Goal: Check status: Check status

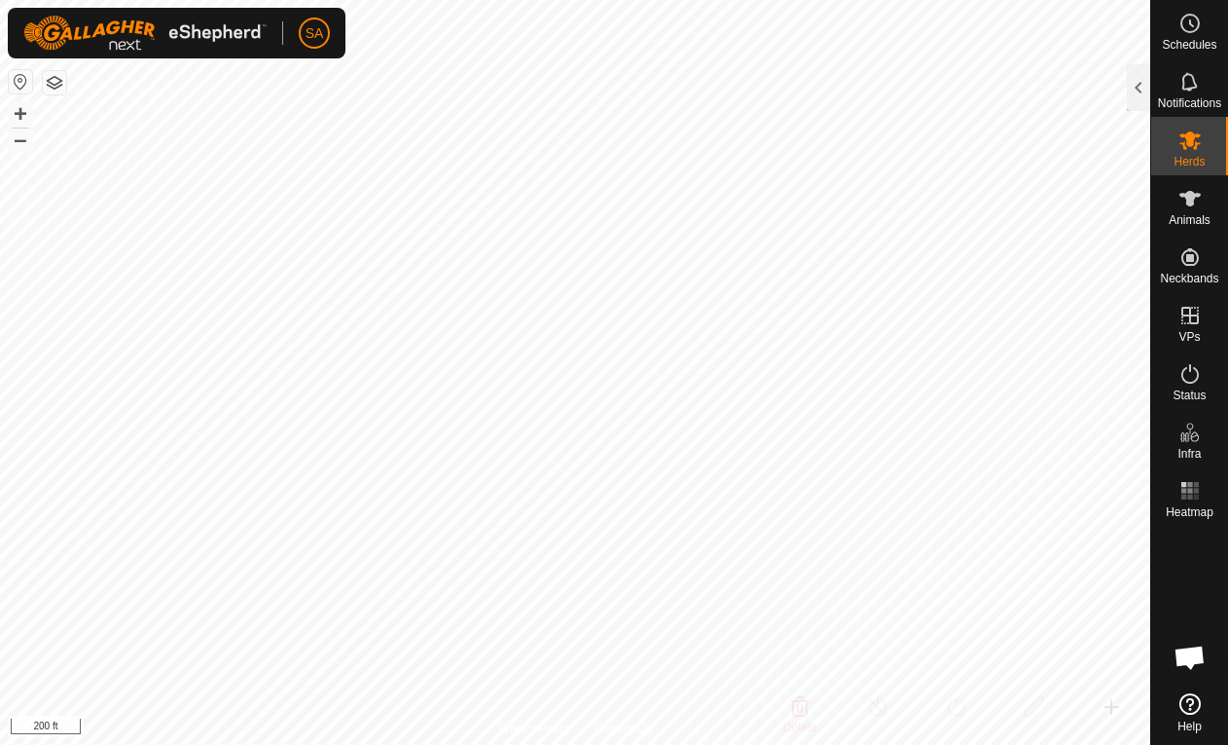
click at [1136, 83] on div at bounding box center [1138, 87] width 23 height 47
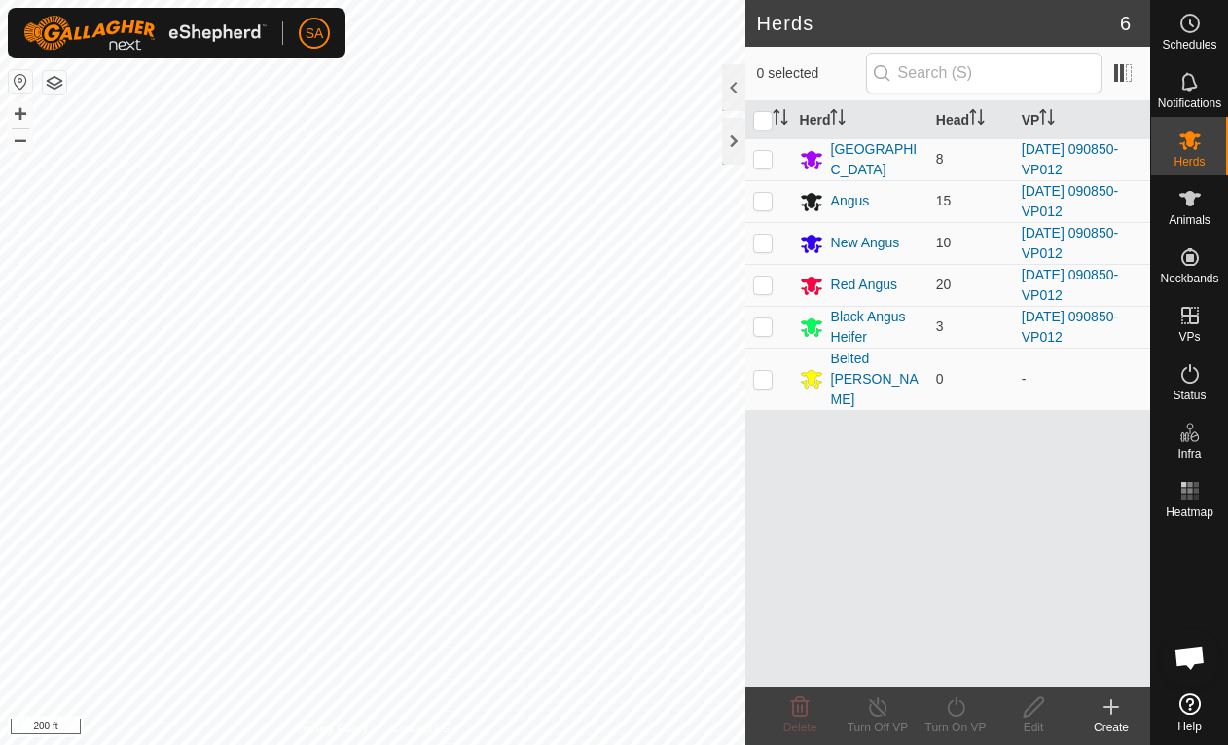
click at [1076, 236] on link "[DATE] 090850-VP012" at bounding box center [1070, 243] width 96 height 36
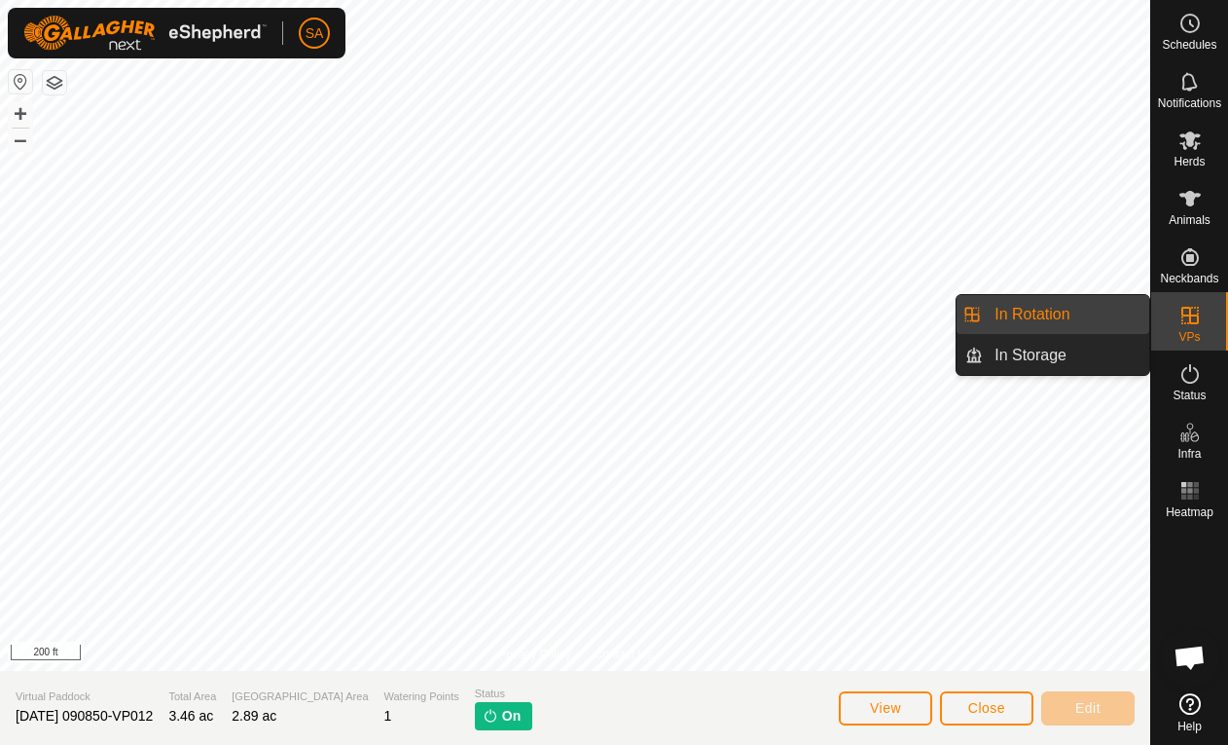
click at [1067, 311] on span "In Rotation" at bounding box center [1032, 314] width 75 height 23
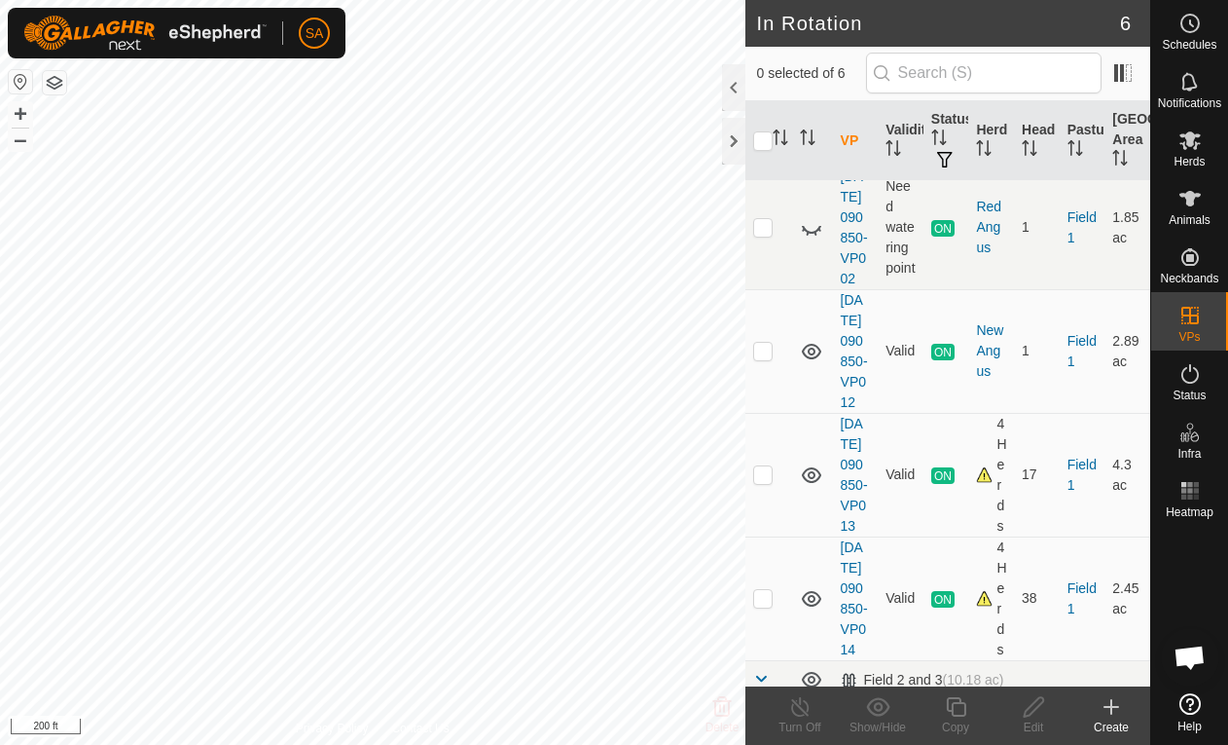
scroll to position [48, 0]
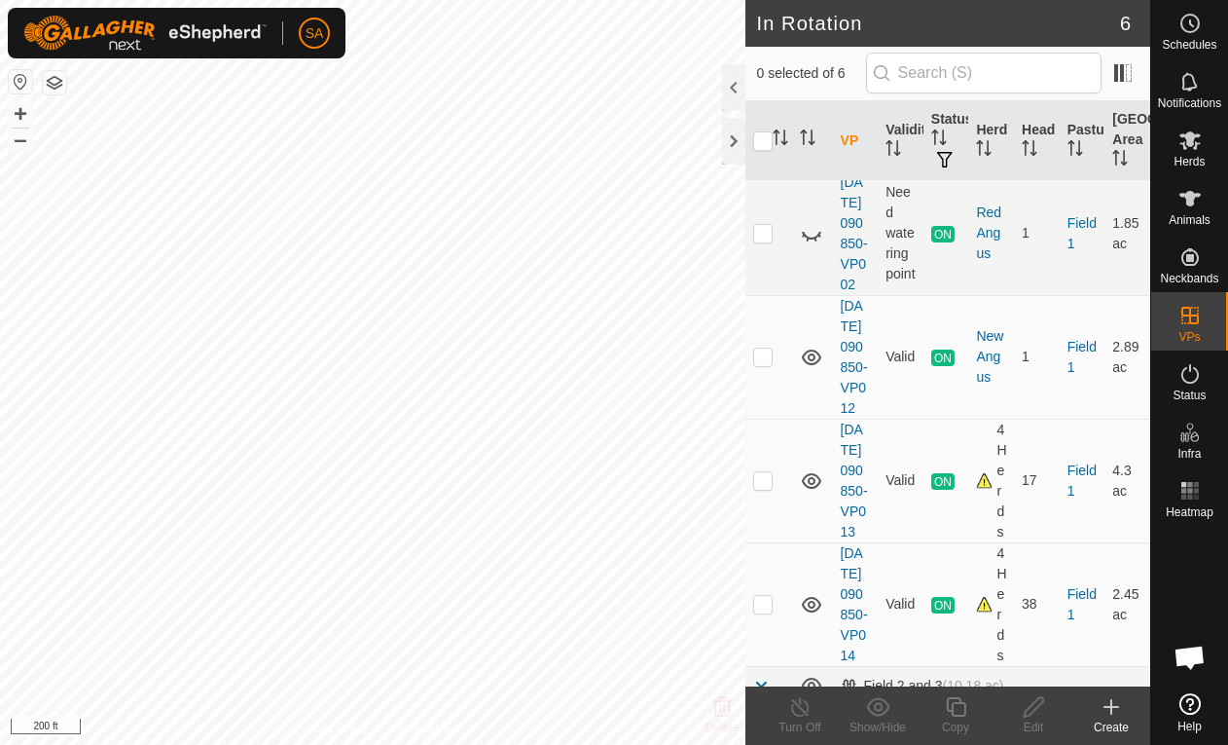
click at [770, 364] on p-checkbox at bounding box center [762, 356] width 19 height 16
checkbox input "true"
click at [807, 709] on icon at bounding box center [800, 706] width 24 height 23
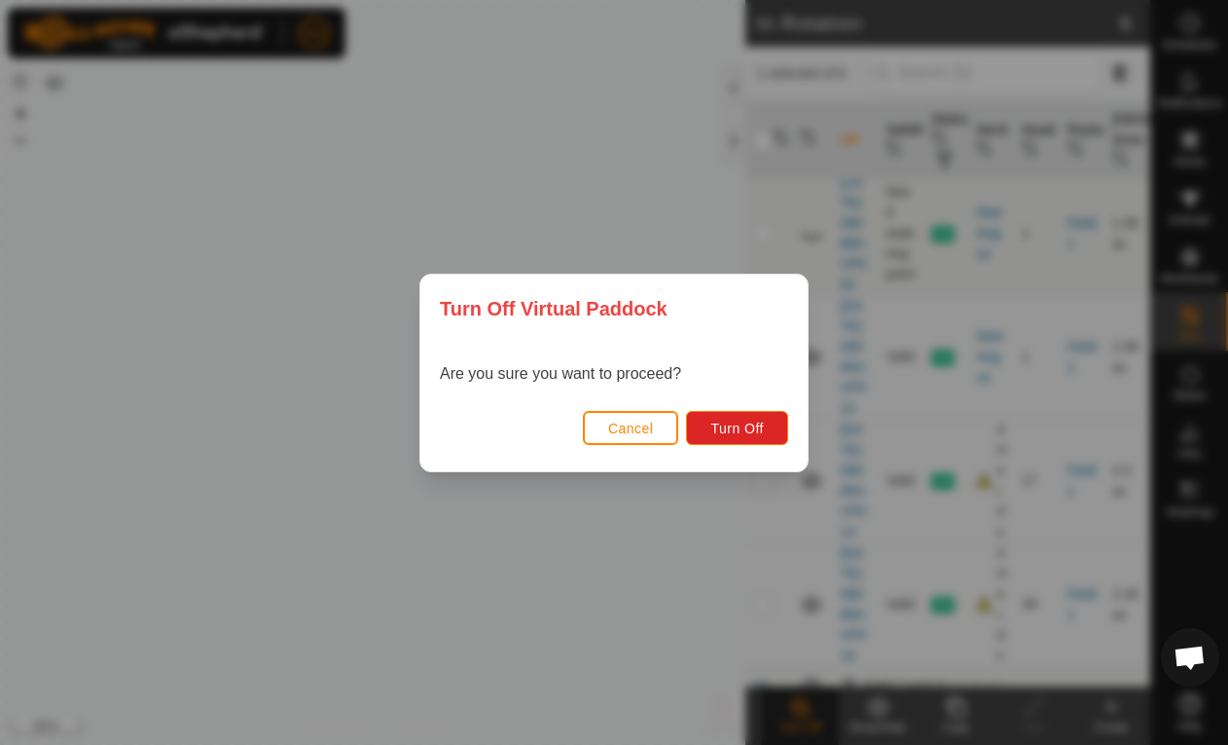
click at [738, 420] on span "Turn Off" at bounding box center [737, 428] width 54 height 16
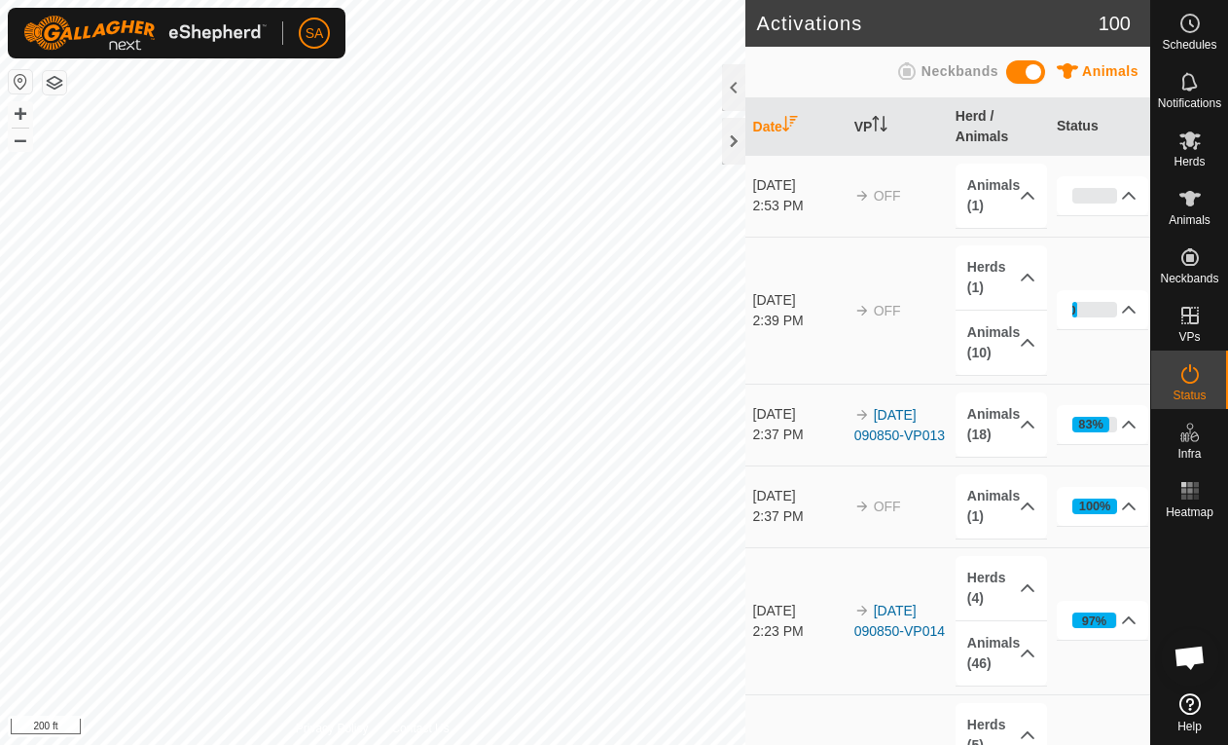
click at [1111, 306] on div "10%" at bounding box center [1095, 310] width 46 height 16
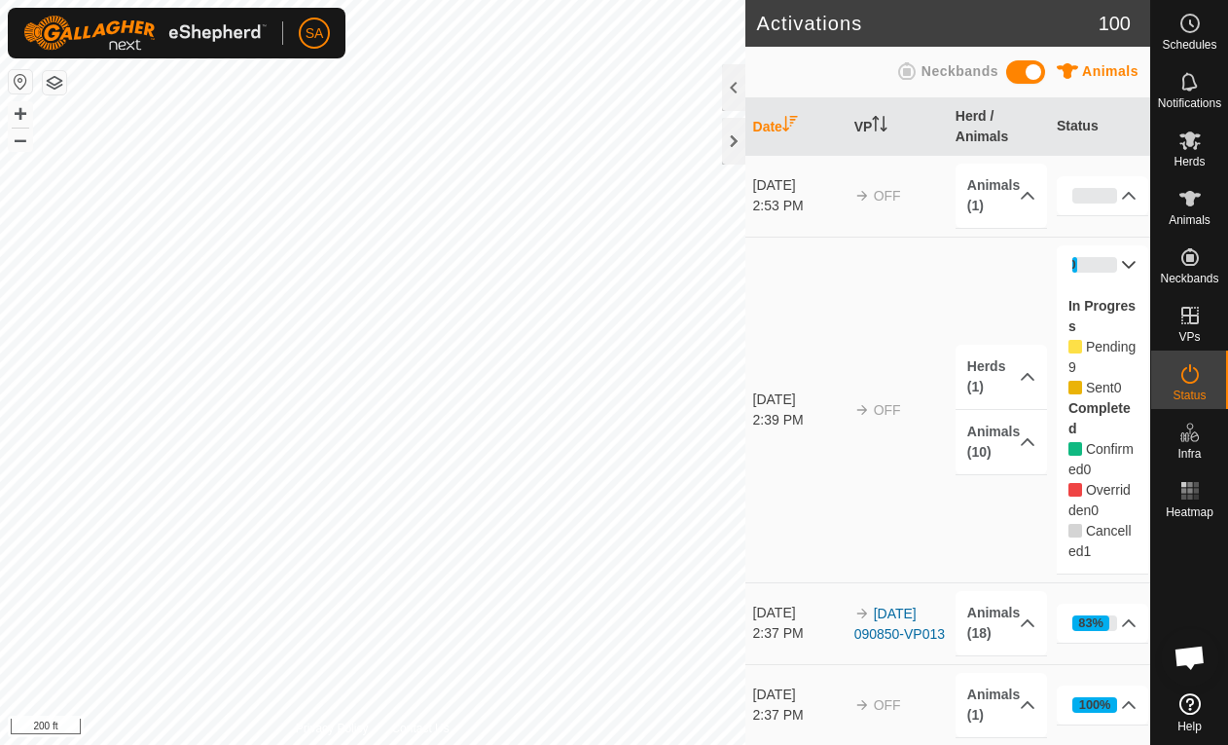
click at [1125, 190] on icon at bounding box center [1129, 196] width 16 height 16
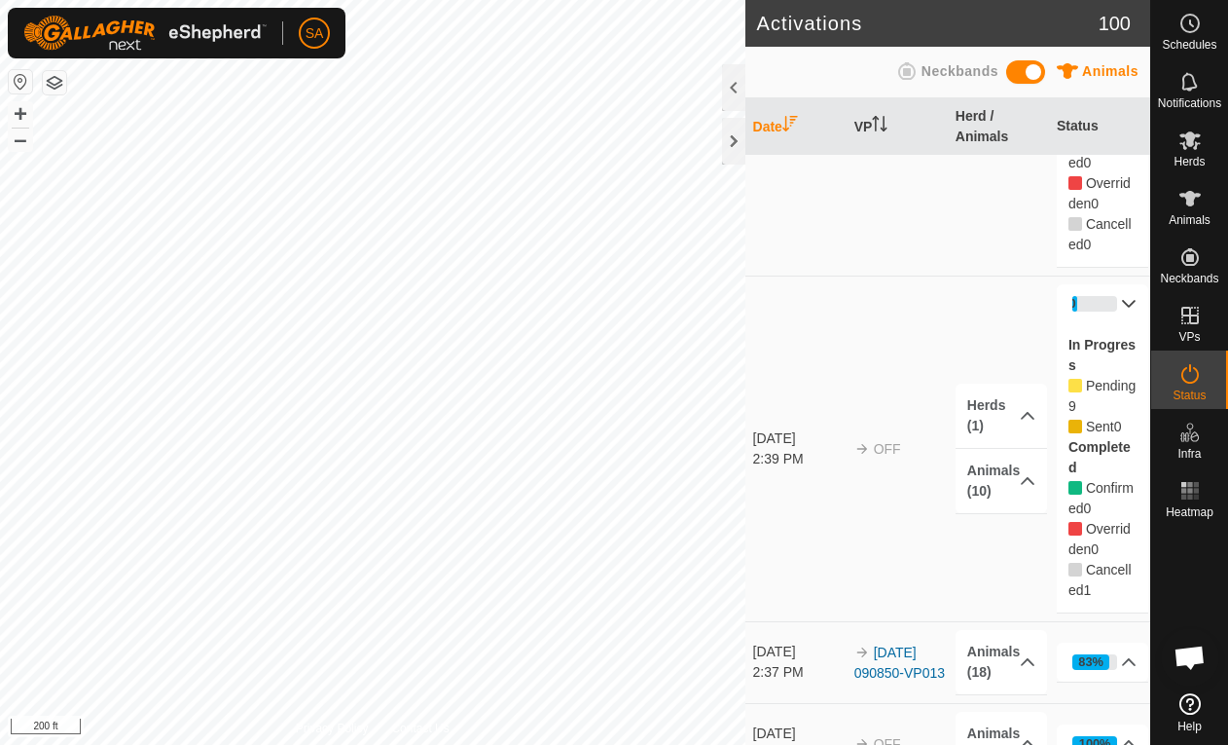
scroll to position [227, 0]
click at [814, 448] on div "2:39 PM" at bounding box center [799, 457] width 92 height 20
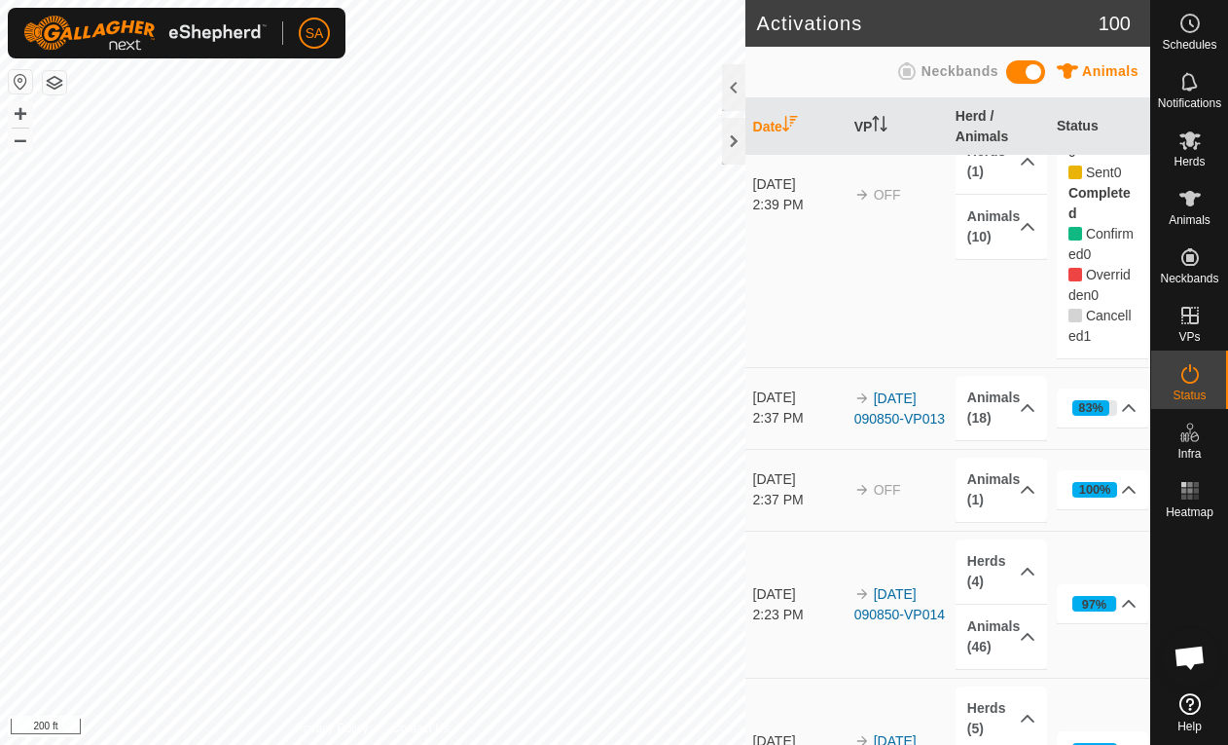
scroll to position [480, 0]
click at [1102, 404] on div "83%" at bounding box center [1090, 406] width 25 height 18
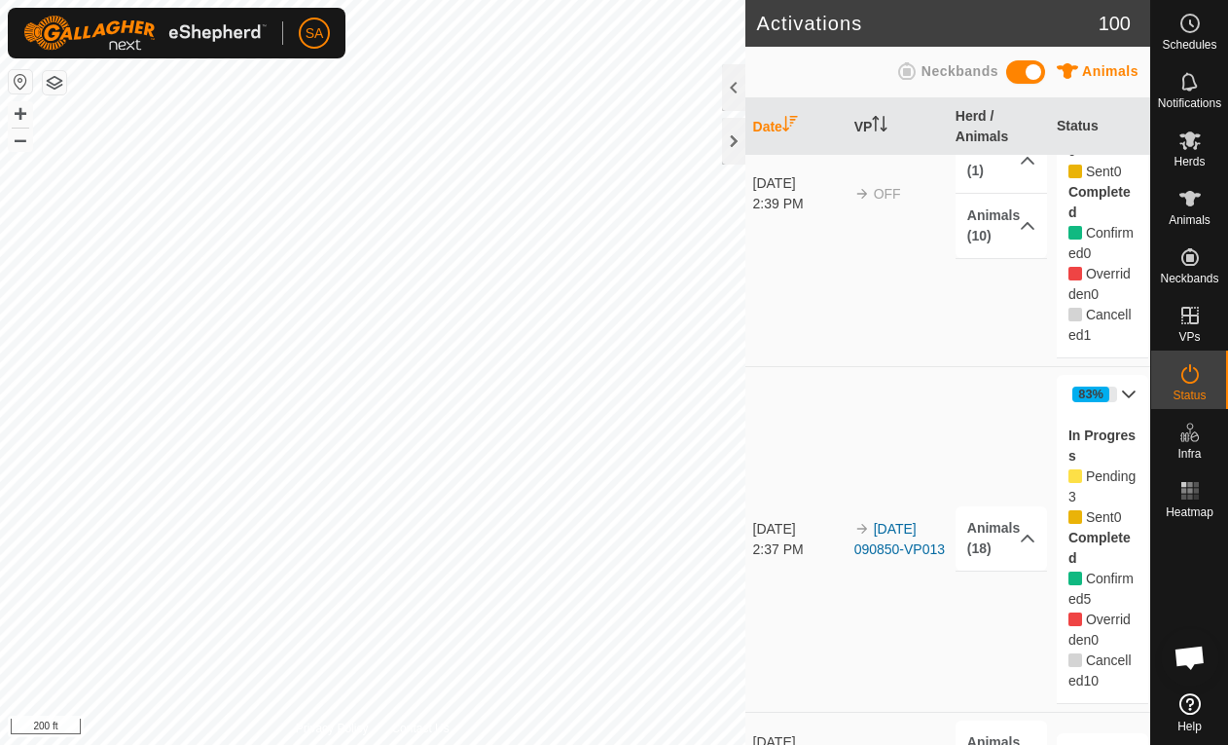
click at [1016, 529] on p-accordion-header "Animals (18)" at bounding box center [1002, 538] width 92 height 64
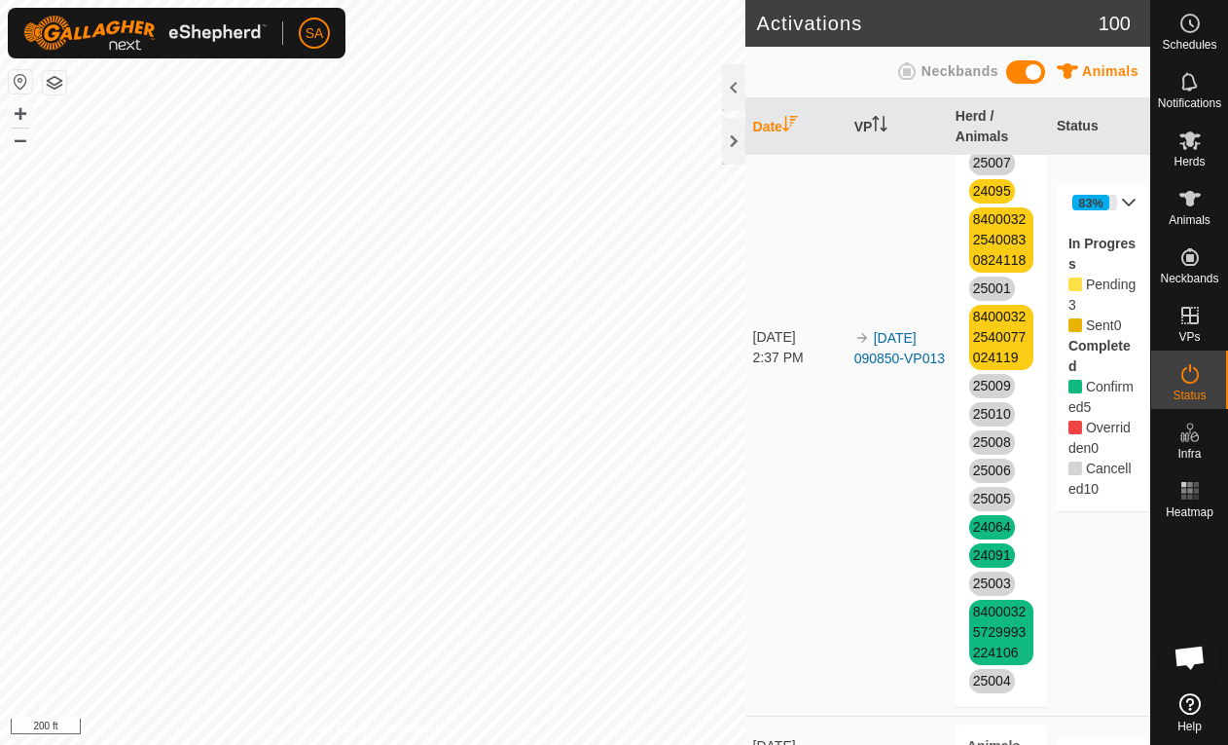
scroll to position [857, 0]
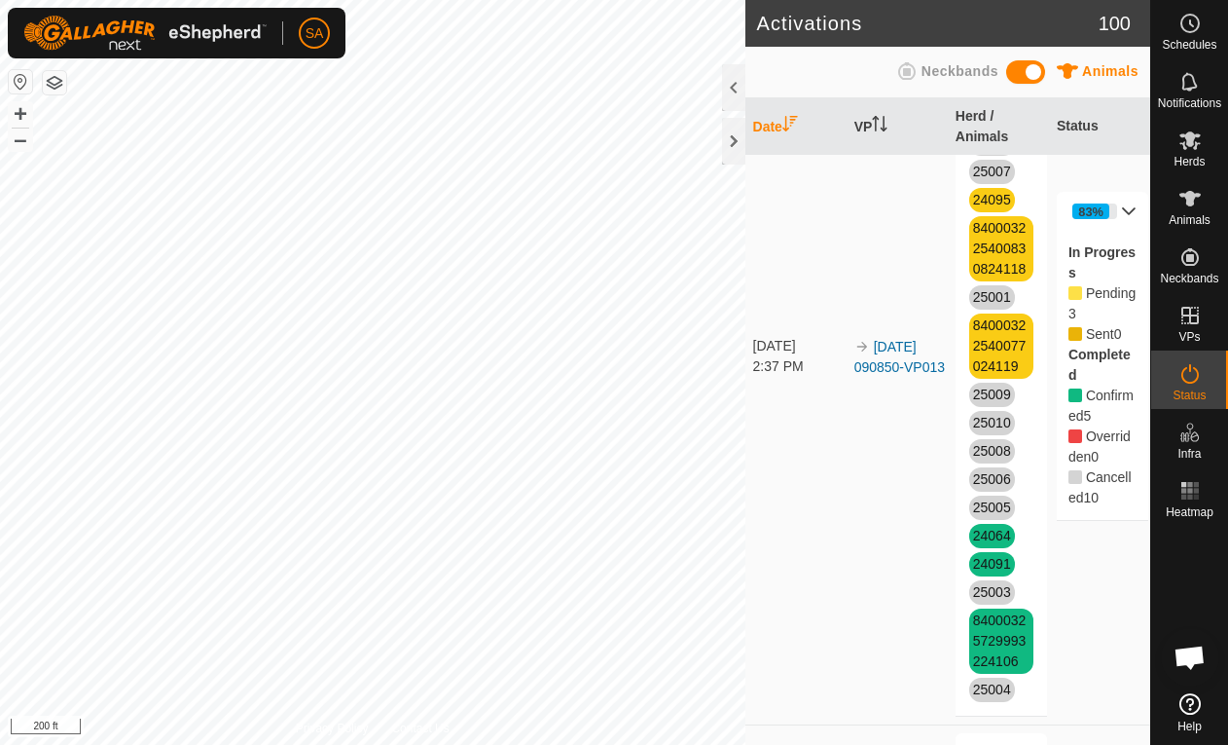
click at [902, 348] on link "[DATE] 090850-VP013" at bounding box center [899, 357] width 91 height 36
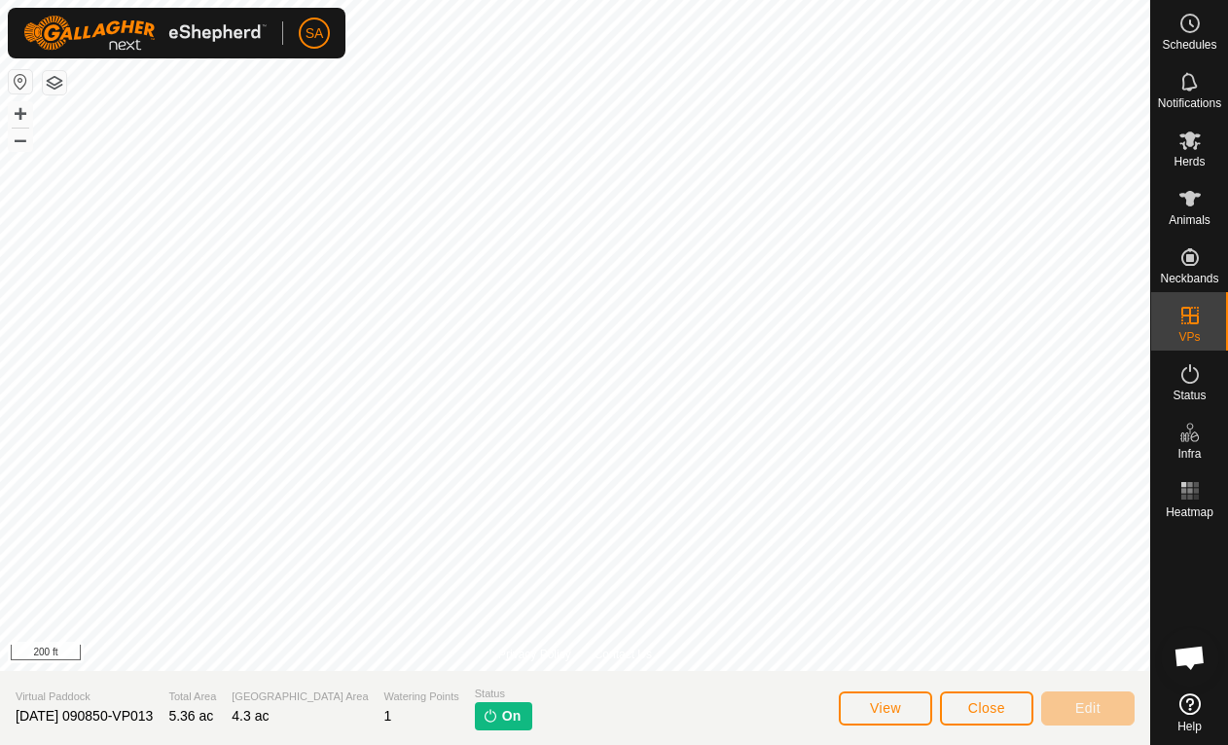
click at [990, 697] on button "Close" at bounding box center [986, 708] width 93 height 34
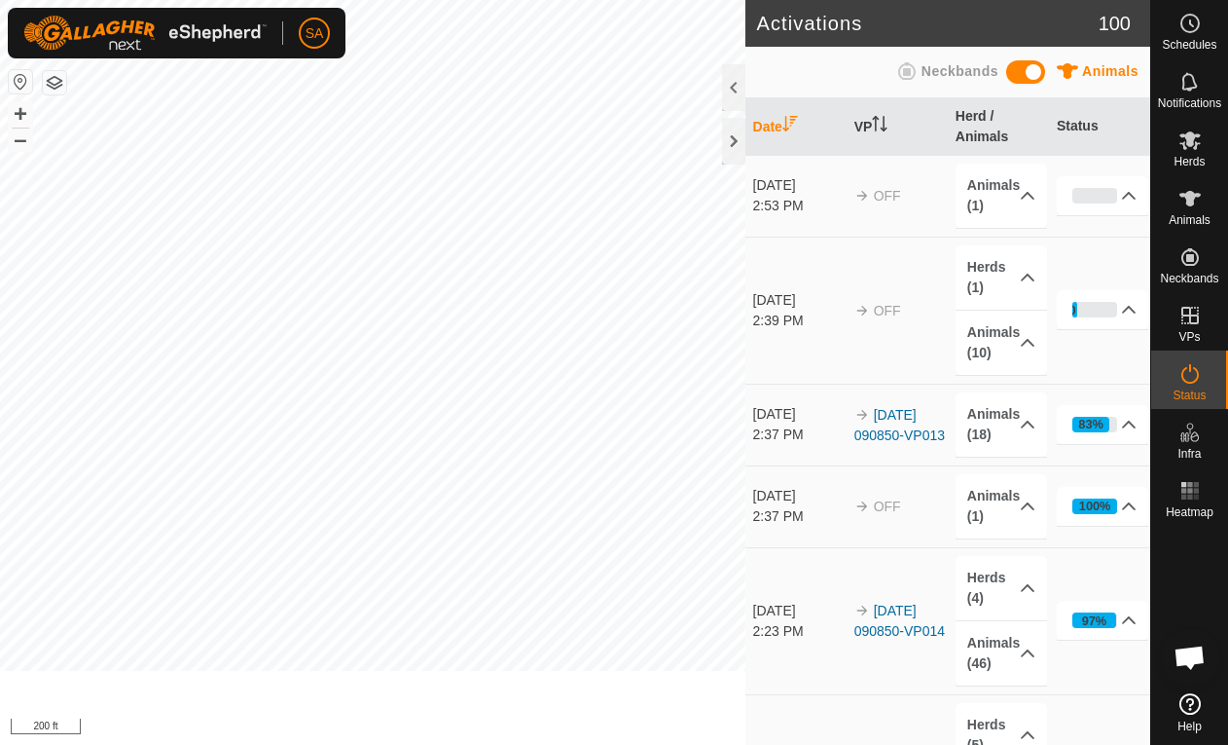
click at [990, 710] on p-accordion-header "Herds (5)" at bounding box center [1002, 735] width 92 height 64
click at [985, 585] on p-accordion-header "Herds (4)" at bounding box center [1002, 588] width 92 height 64
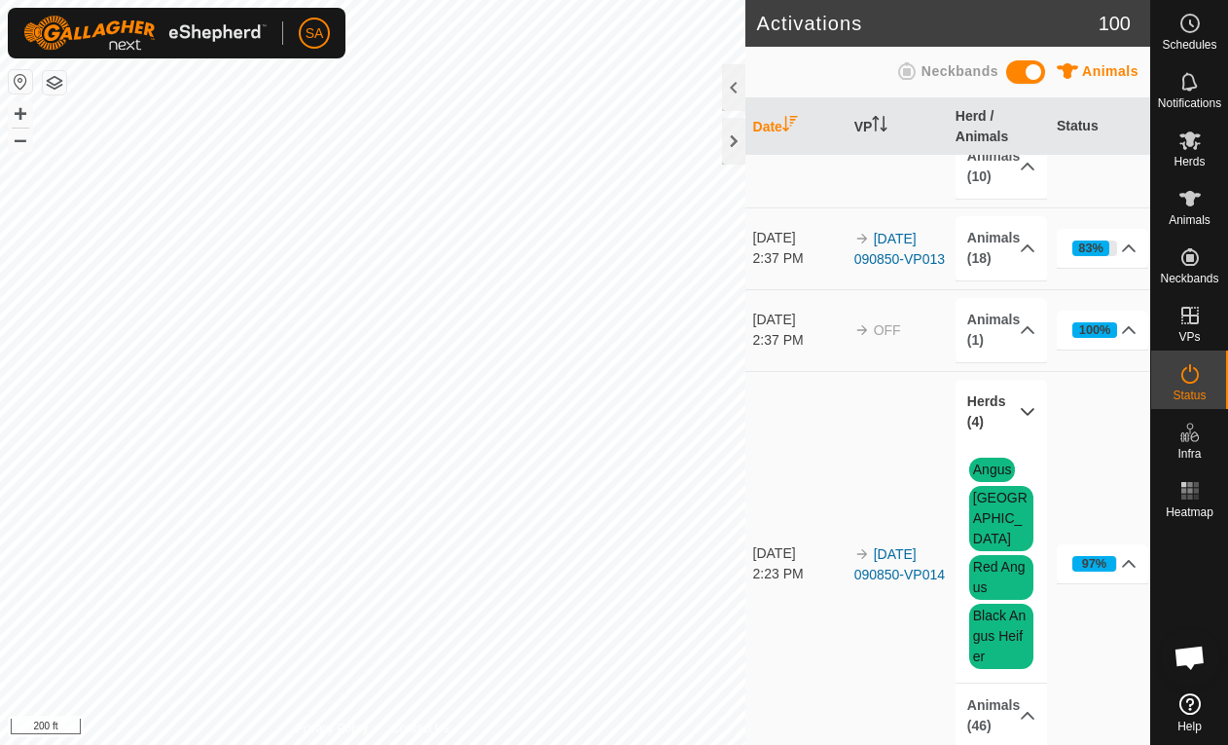
scroll to position [177, 0]
click at [1107, 543] on p-accordion-header "97%" at bounding box center [1103, 562] width 92 height 39
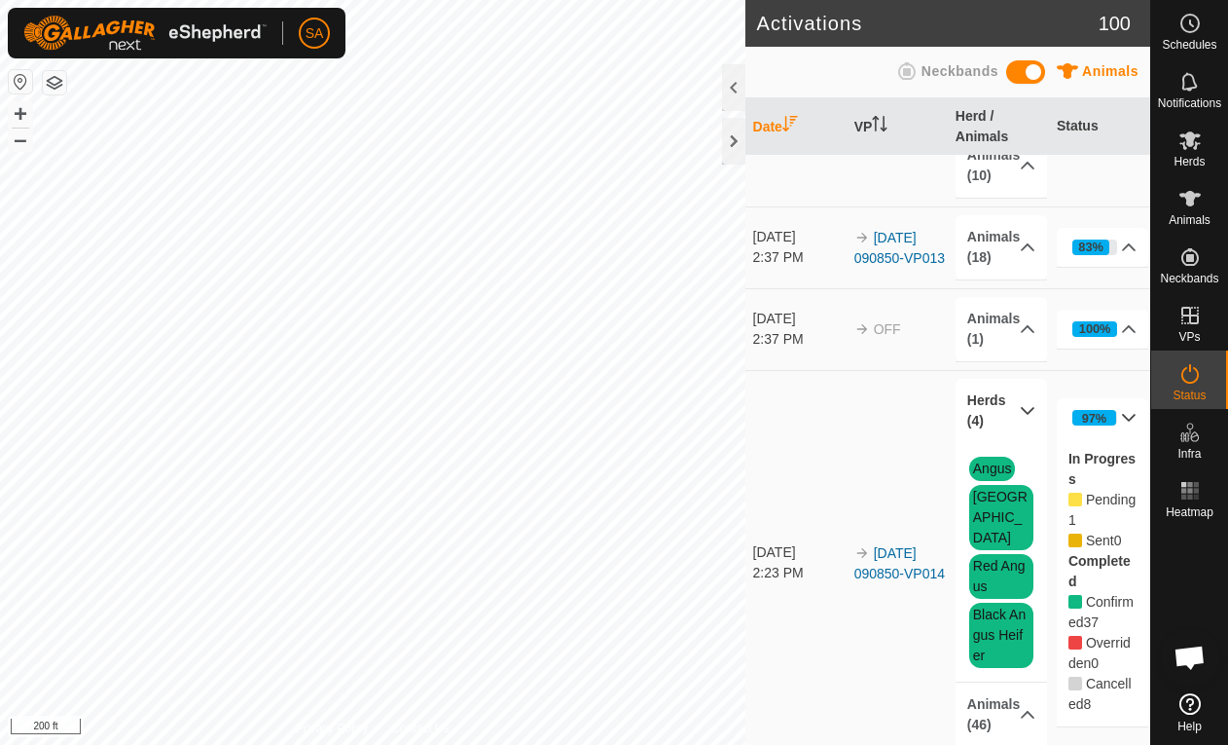
click at [1127, 410] on icon at bounding box center [1129, 418] width 16 height 16
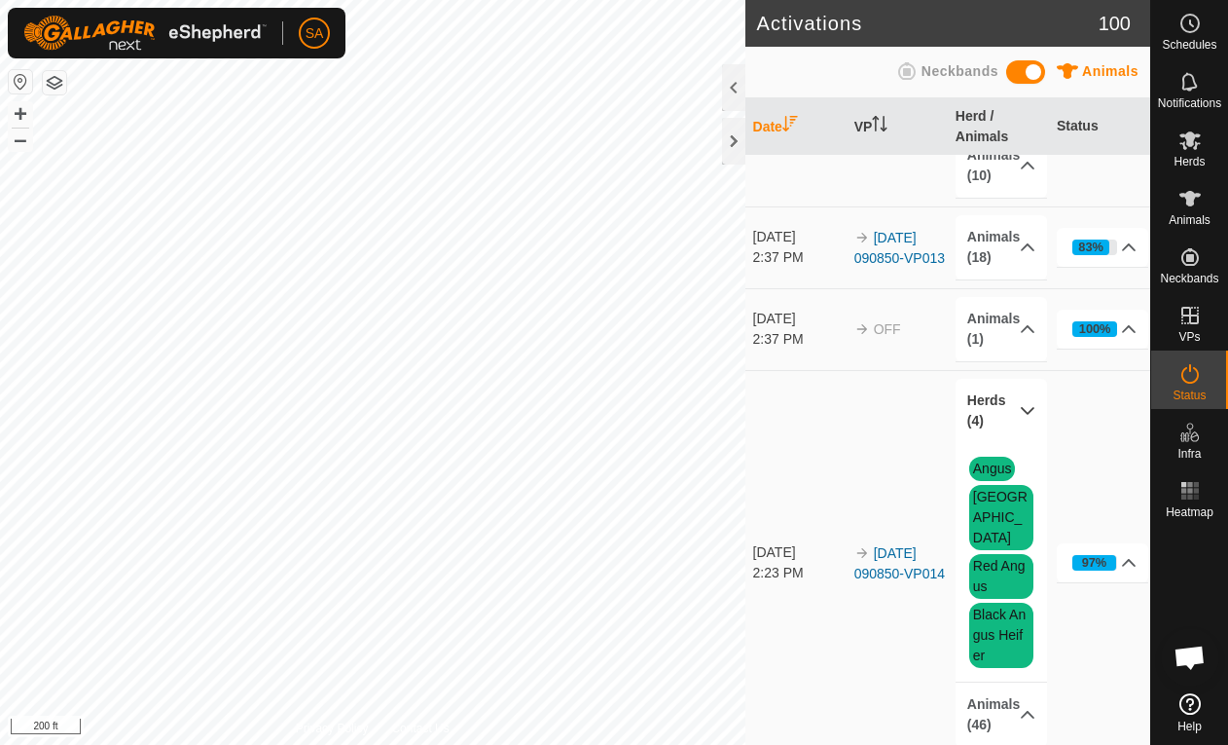
click at [1115, 326] on div "100%" at bounding box center [1095, 329] width 46 height 16
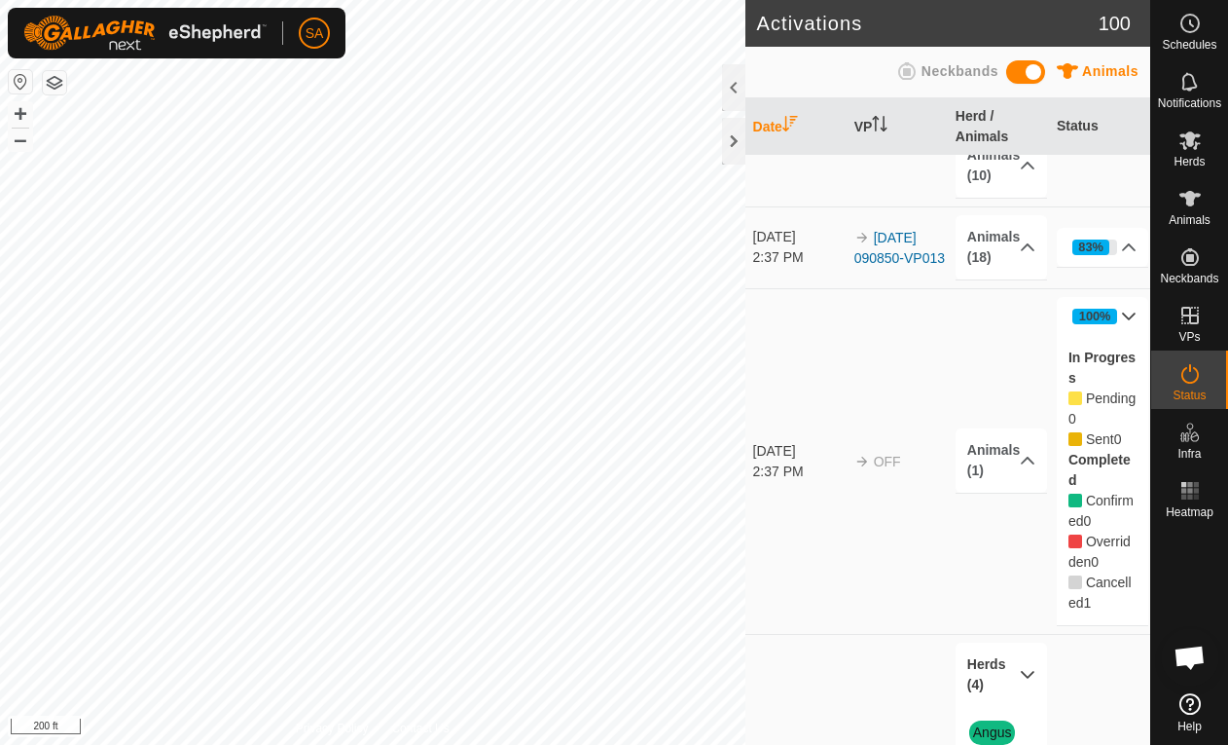
click at [1004, 457] on p-accordion-header "Animals (1)" at bounding box center [1002, 460] width 92 height 64
click at [1131, 309] on icon at bounding box center [1129, 317] width 16 height 16
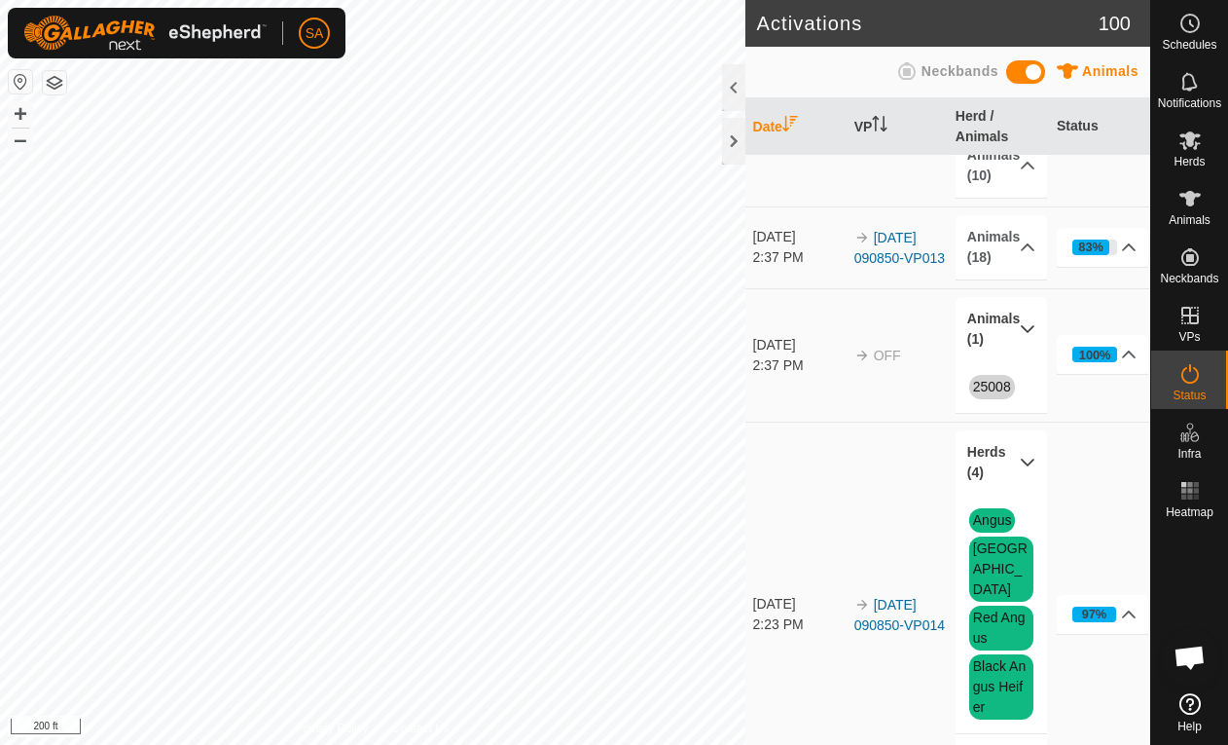
click at [916, 242] on link "[DATE] 090850-VP013" at bounding box center [899, 248] width 91 height 36
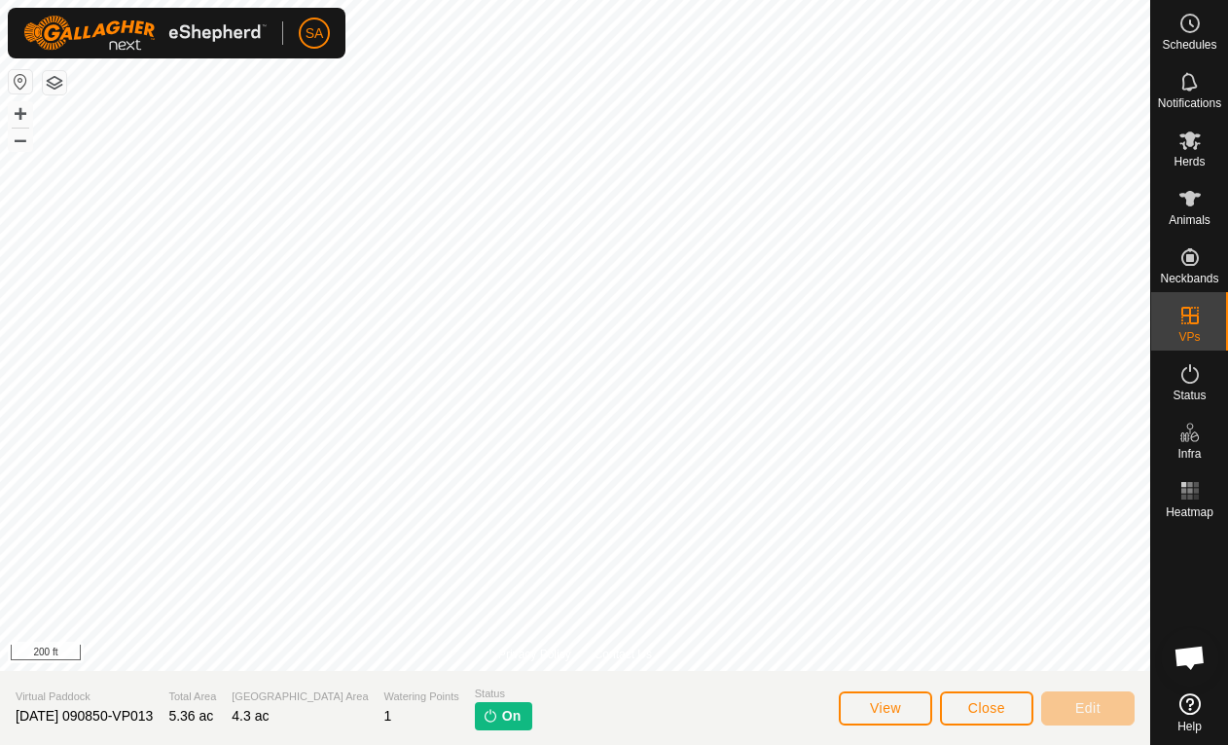
click at [976, 709] on span "Close" at bounding box center [986, 708] width 37 height 16
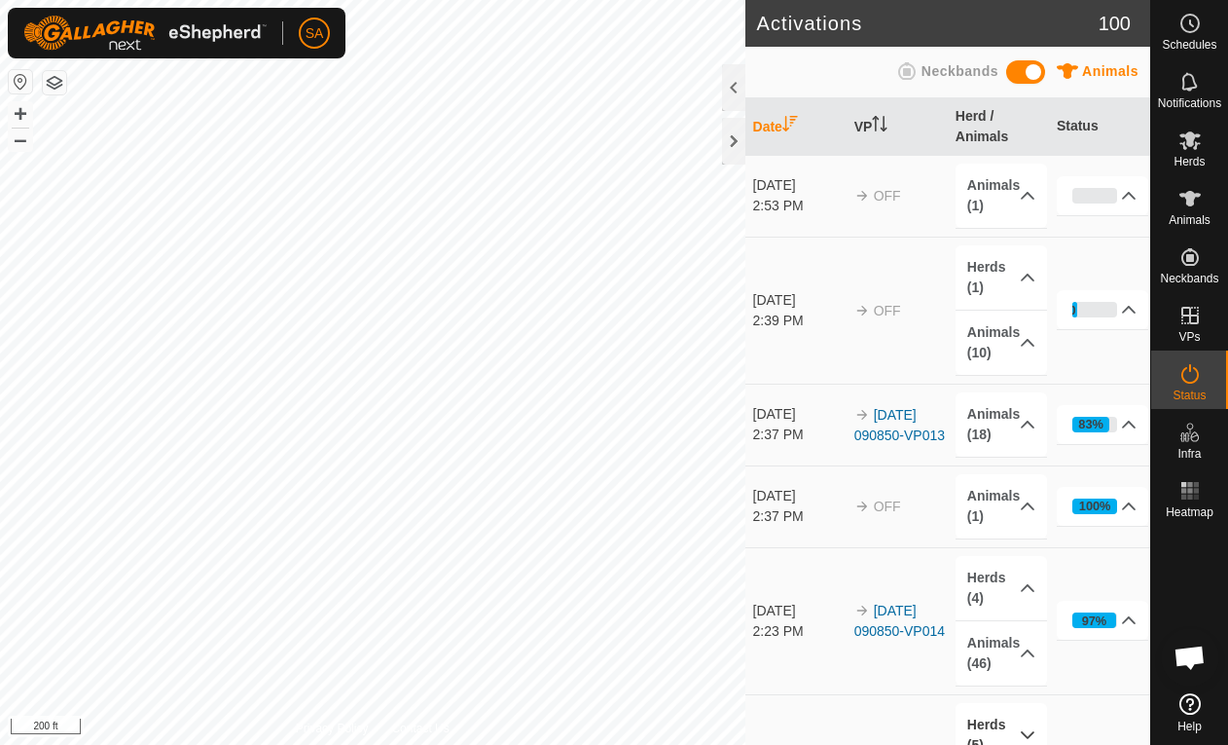
click at [1109, 302] on div "10%" at bounding box center [1095, 310] width 46 height 16
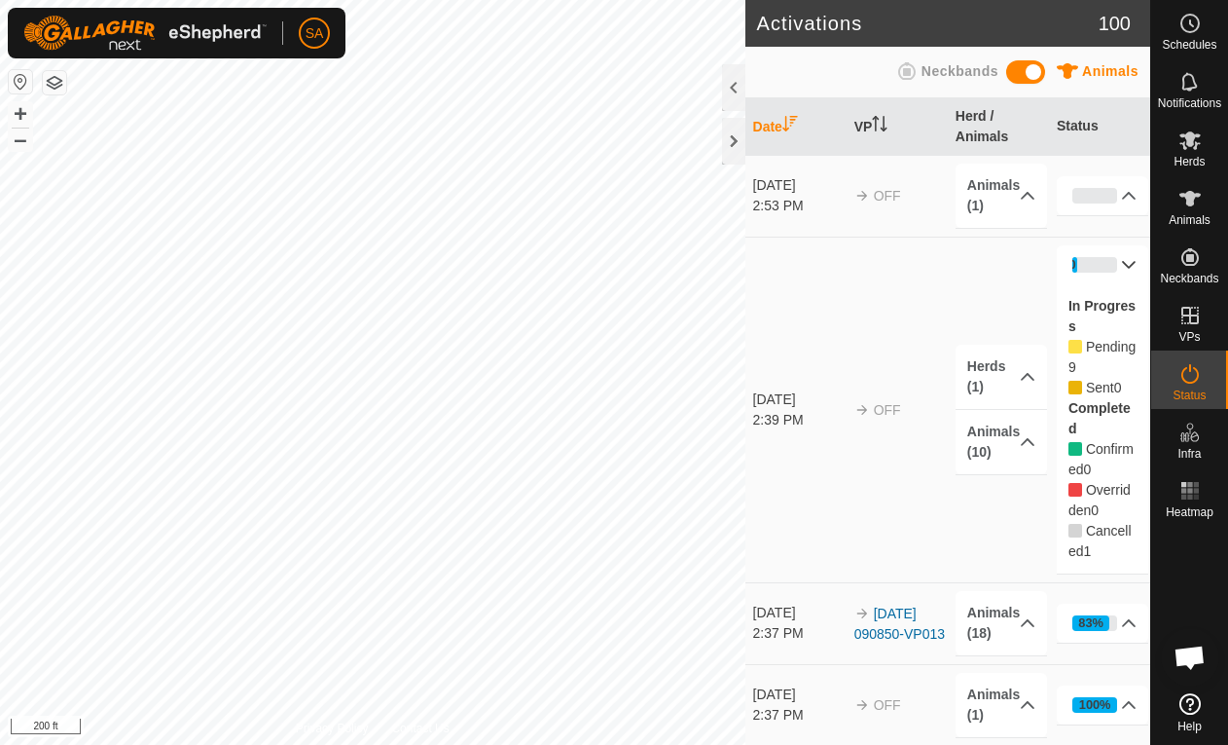
click at [996, 192] on p-accordion-header "Animals (1)" at bounding box center [1002, 196] width 92 height 64
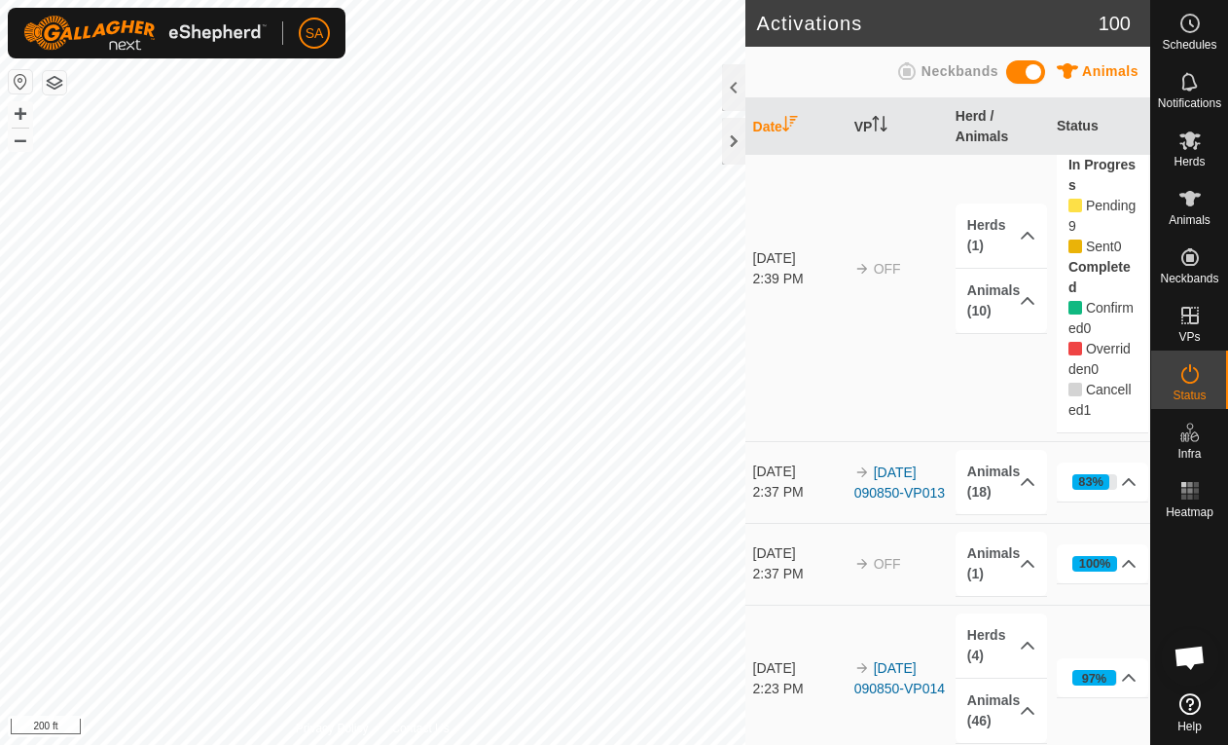
scroll to position [242, 0]
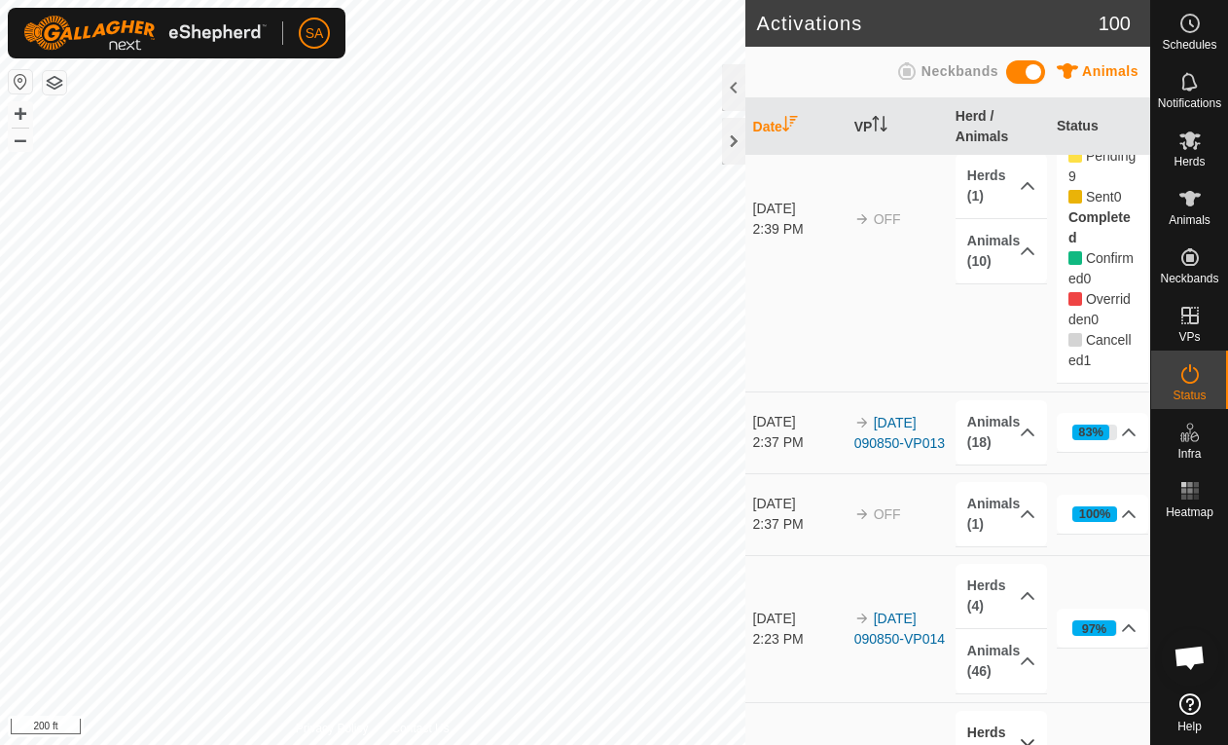
click at [834, 514] on div "2:37 PM" at bounding box center [799, 524] width 92 height 20
click at [1095, 511] on div "100%" at bounding box center [1095, 513] width 32 height 18
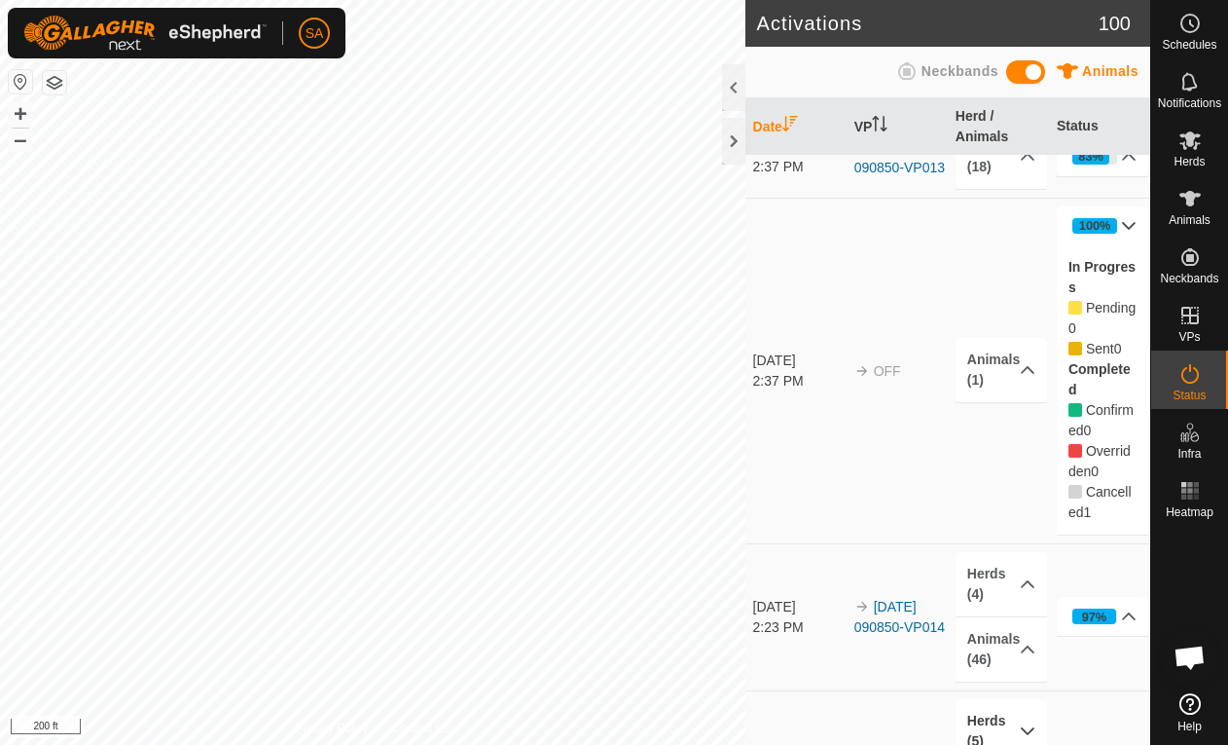
scroll to position [517, 0]
click at [1019, 373] on p-accordion-header "Animals (1)" at bounding box center [1002, 371] width 92 height 64
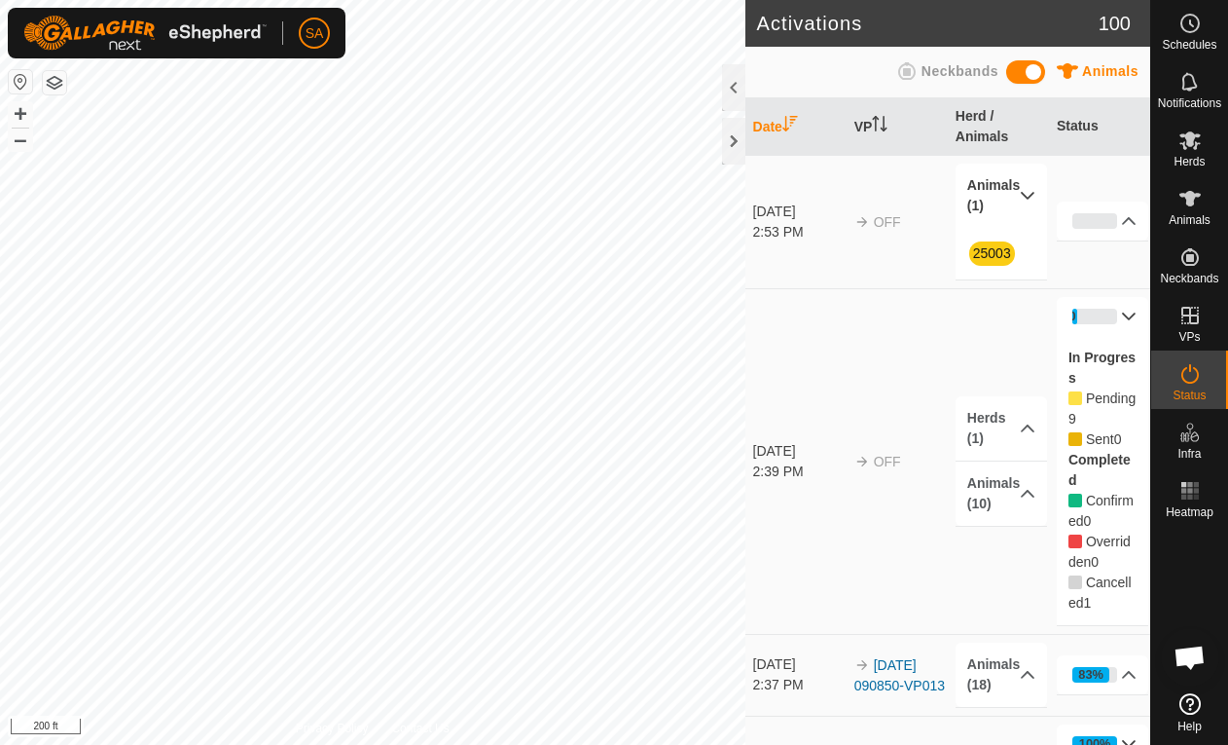
scroll to position [0, 0]
click at [994, 439] on p-accordion-header "Herds (1)" at bounding box center [1002, 428] width 92 height 64
click at [1133, 315] on icon at bounding box center [1130, 316] width 14 height 8
